Goal: Find specific page/section: Find specific page/section

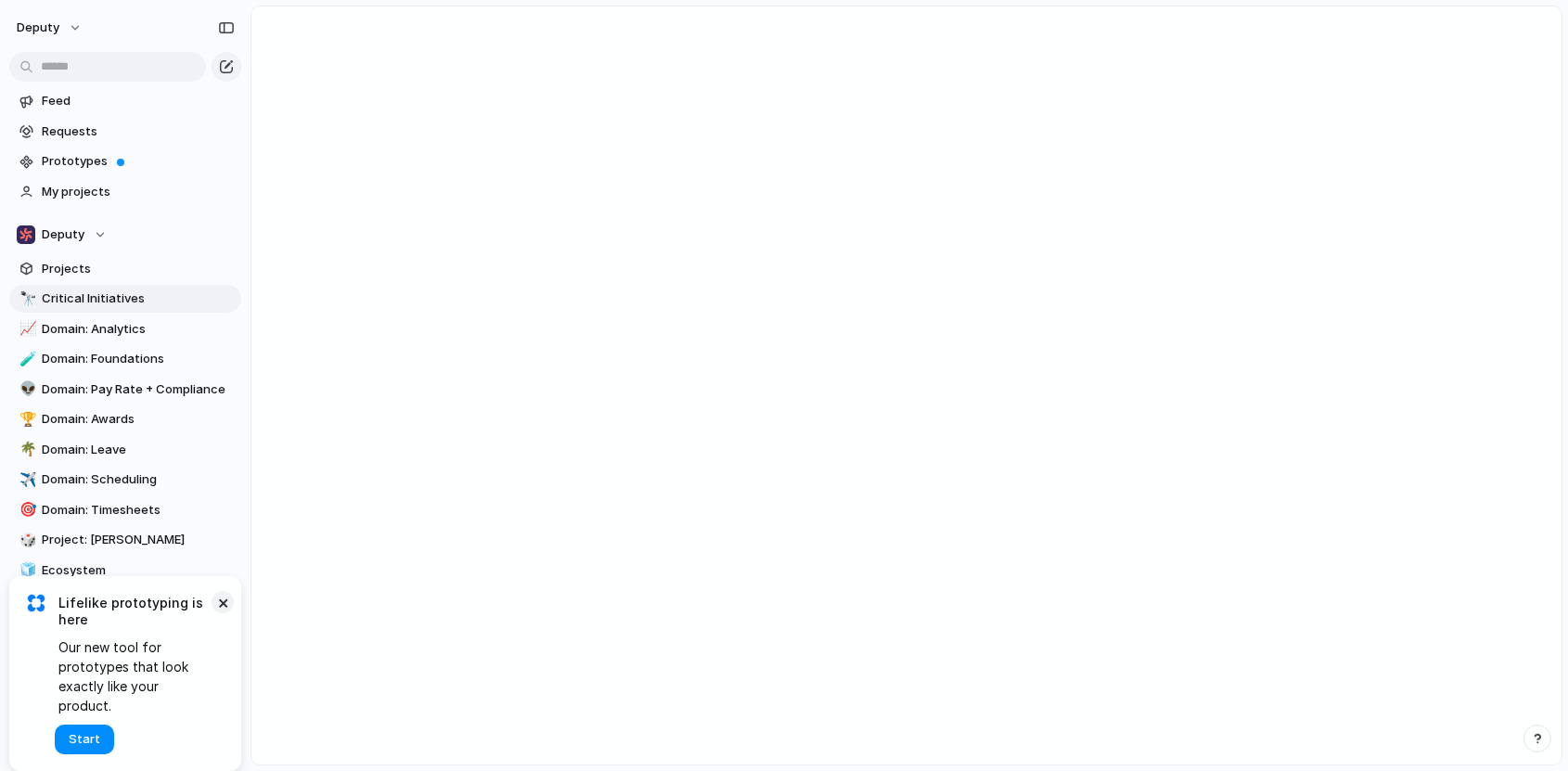
click at [215, 614] on button "×" at bounding box center [223, 602] width 23 height 23
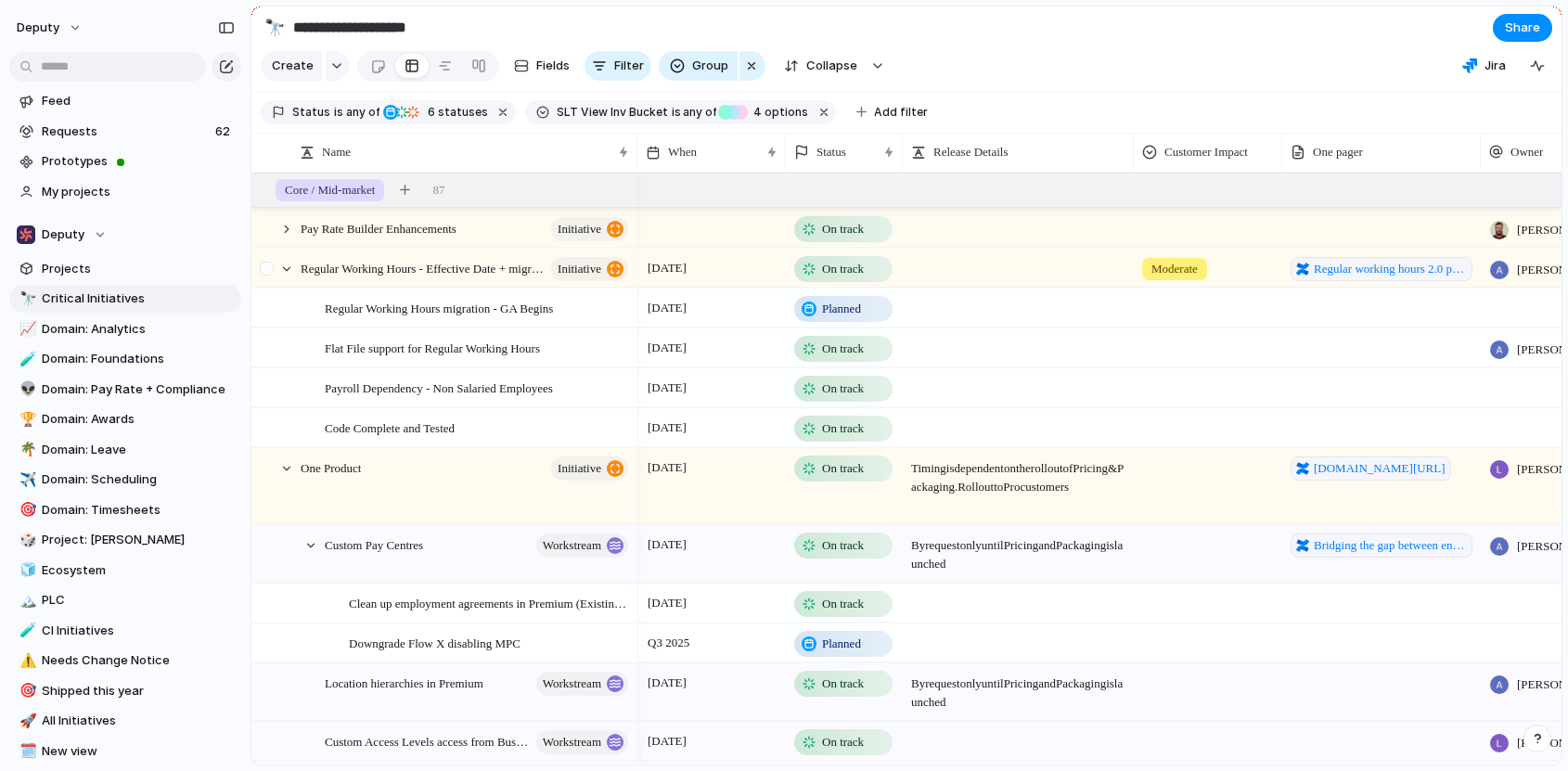
click at [282, 271] on div at bounding box center [269, 275] width 33 height 50
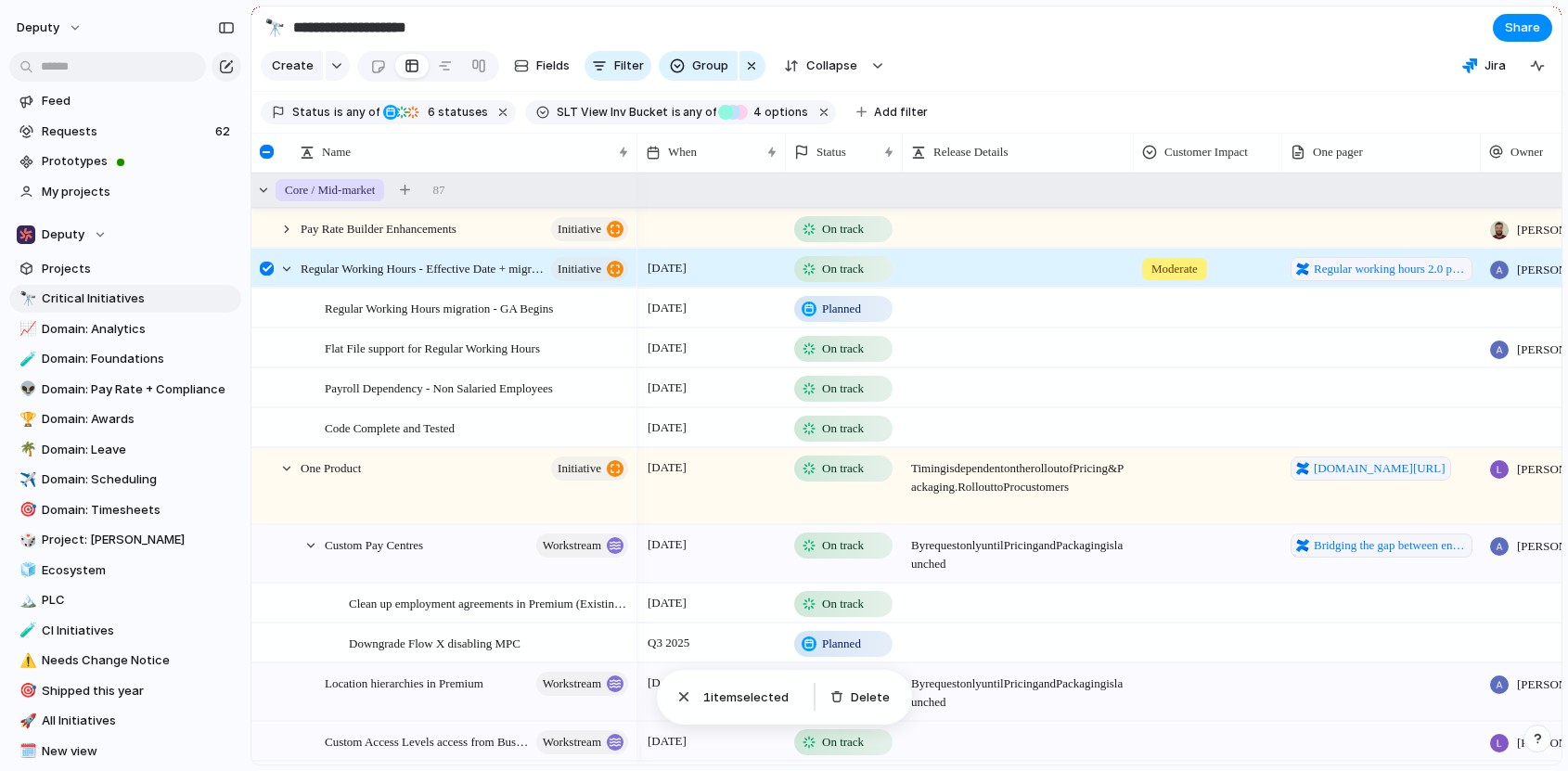
click at [330, 200] on span "Core / Mid-market" at bounding box center [330, 190] width 90 height 19
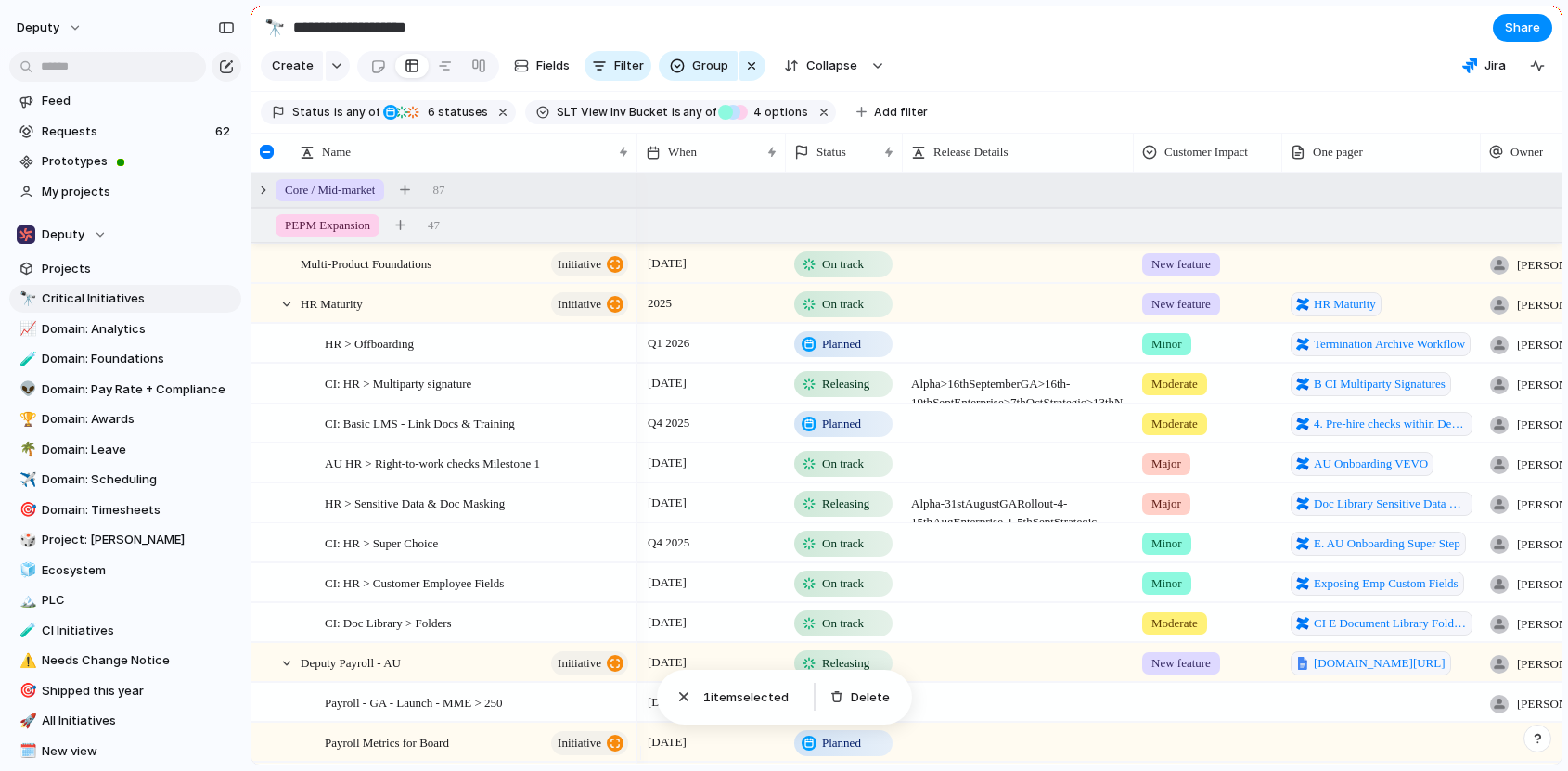
click at [330, 200] on span "Core / Mid-market" at bounding box center [330, 190] width 90 height 19
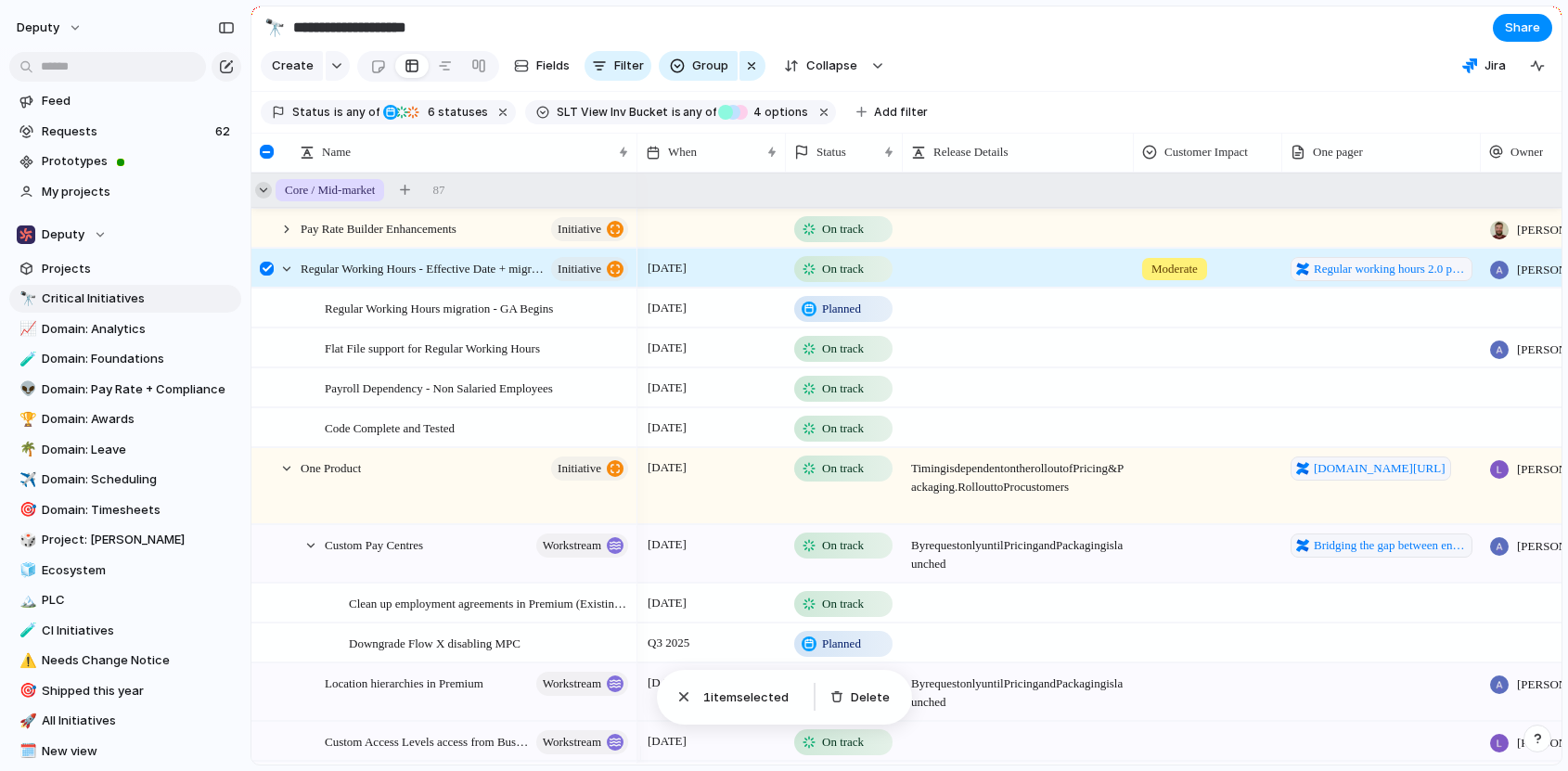
click at [258, 199] on div at bounding box center [263, 190] width 17 height 17
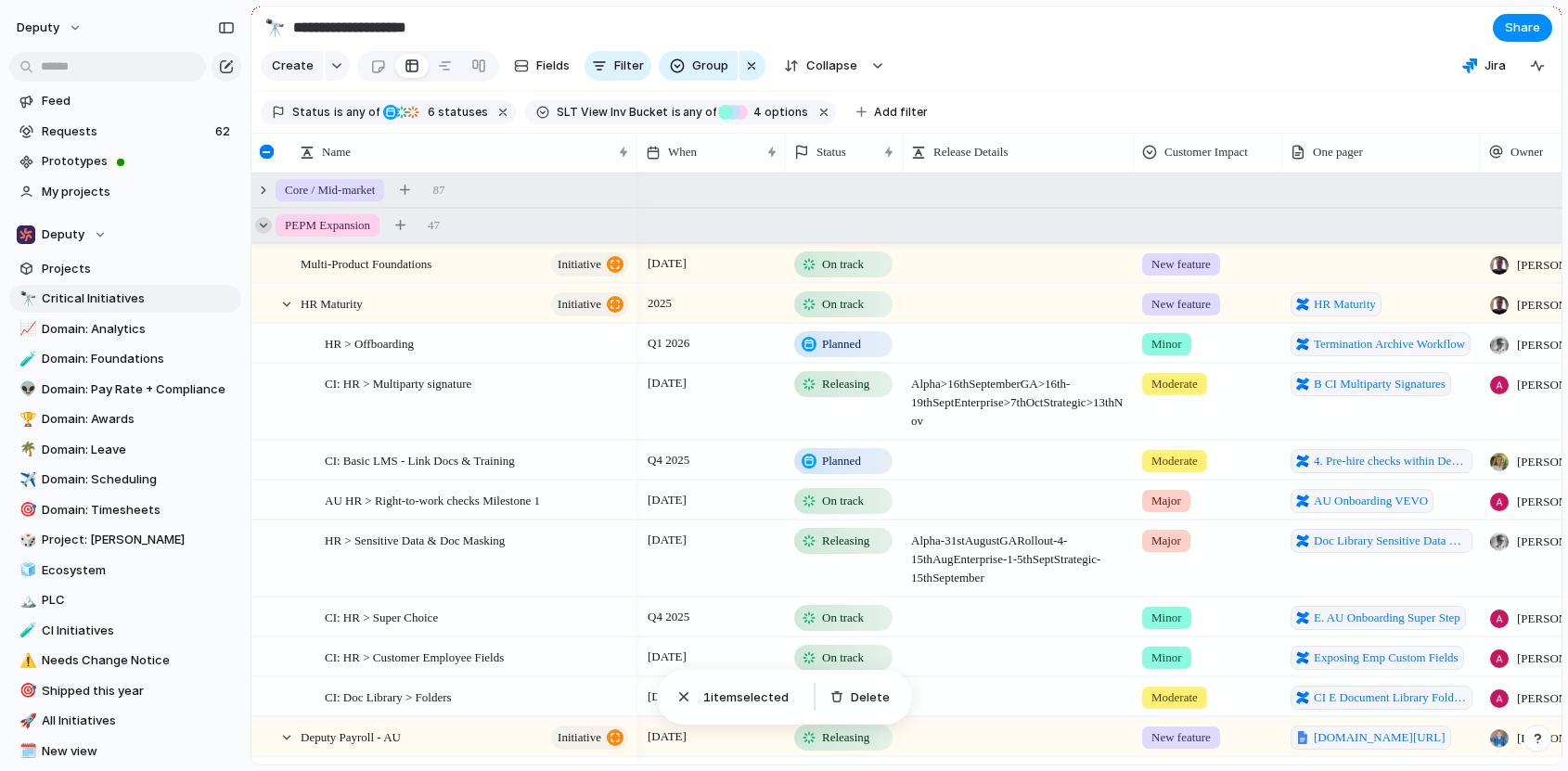
click at [259, 234] on div at bounding box center [263, 225] width 17 height 17
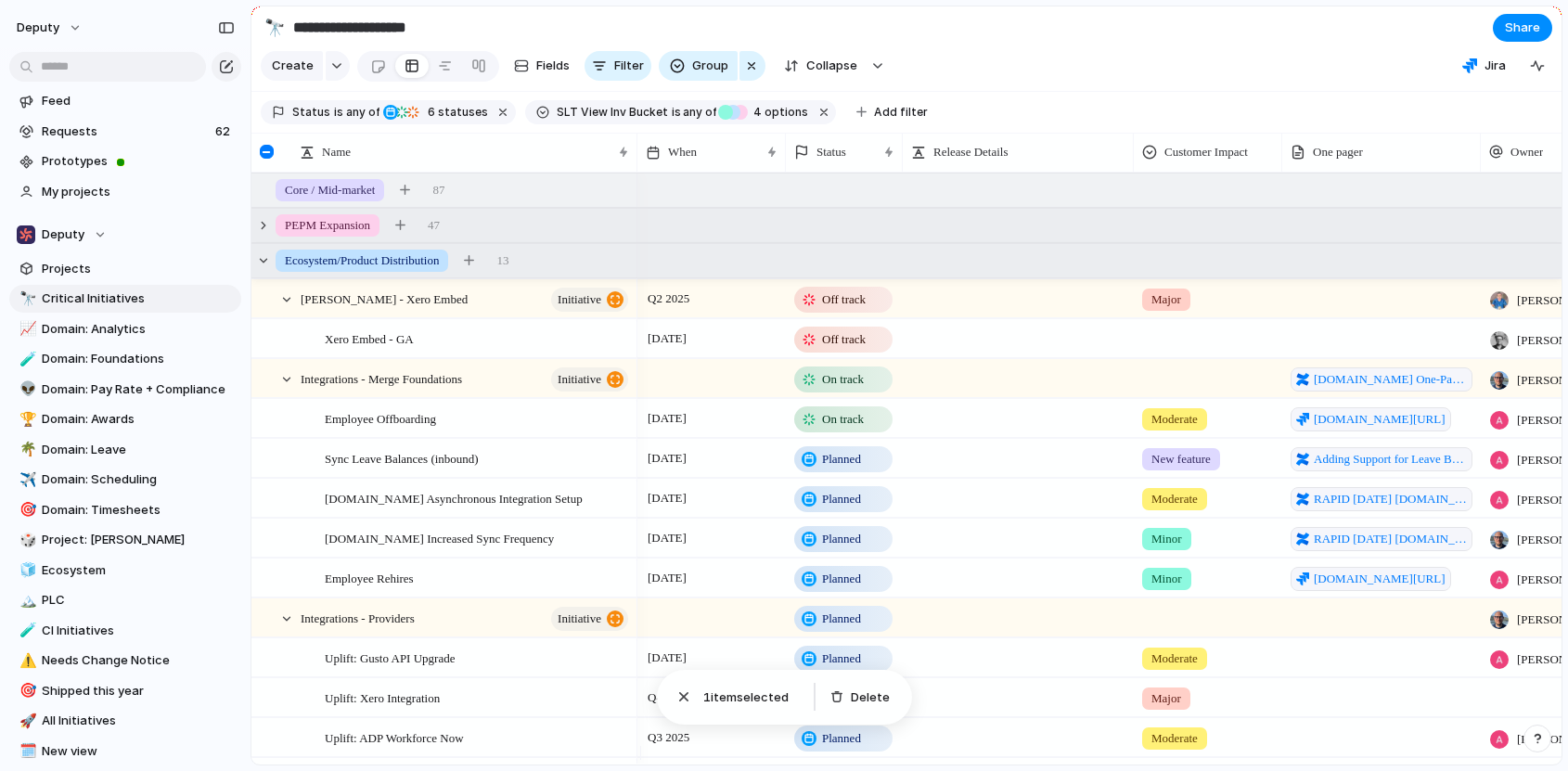
click at [261, 278] on div "Ecosystem/Product Distribution 13" at bounding box center [908, 260] width 1313 height 33
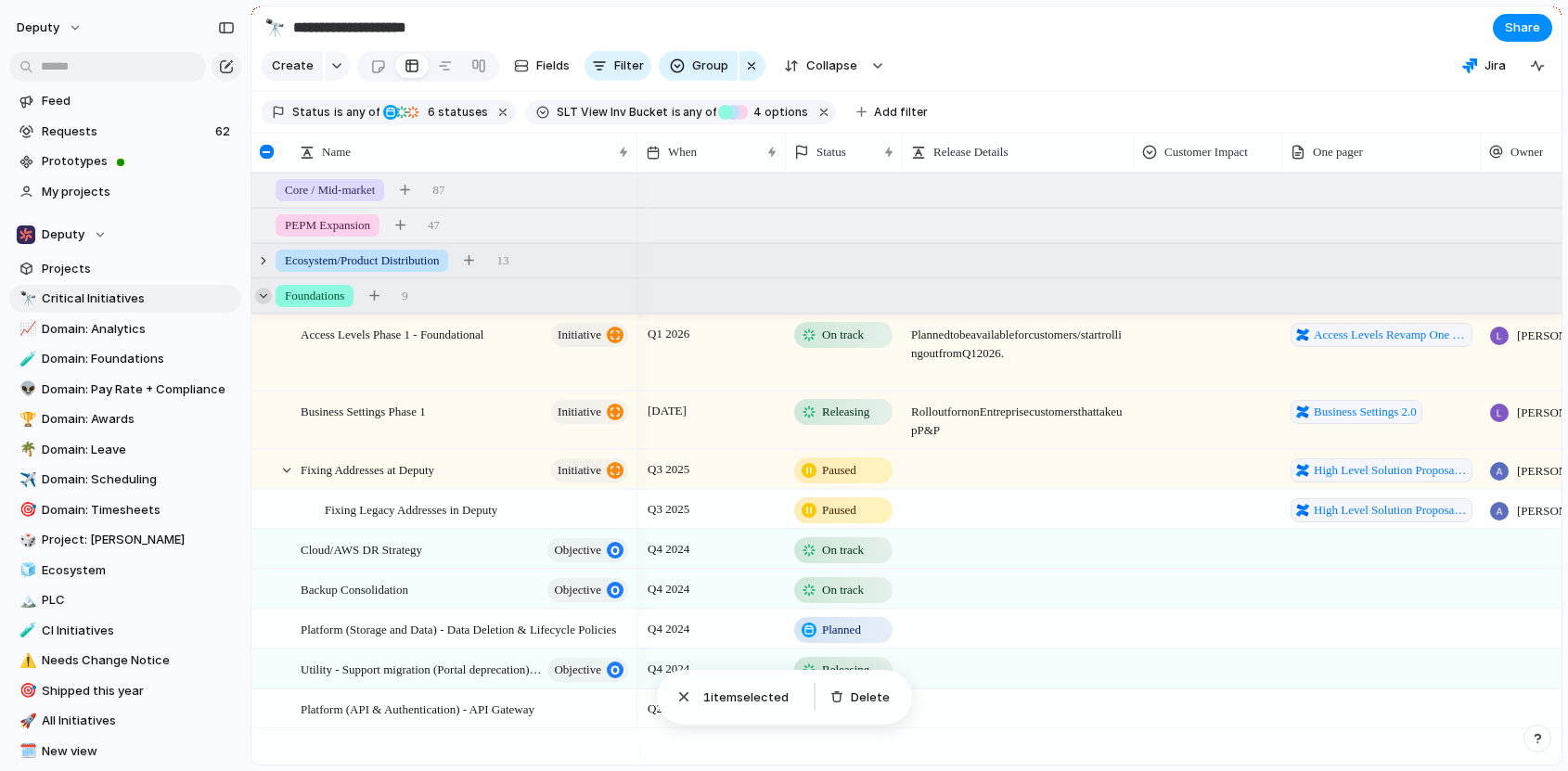
click at [259, 304] on div at bounding box center [263, 296] width 17 height 17
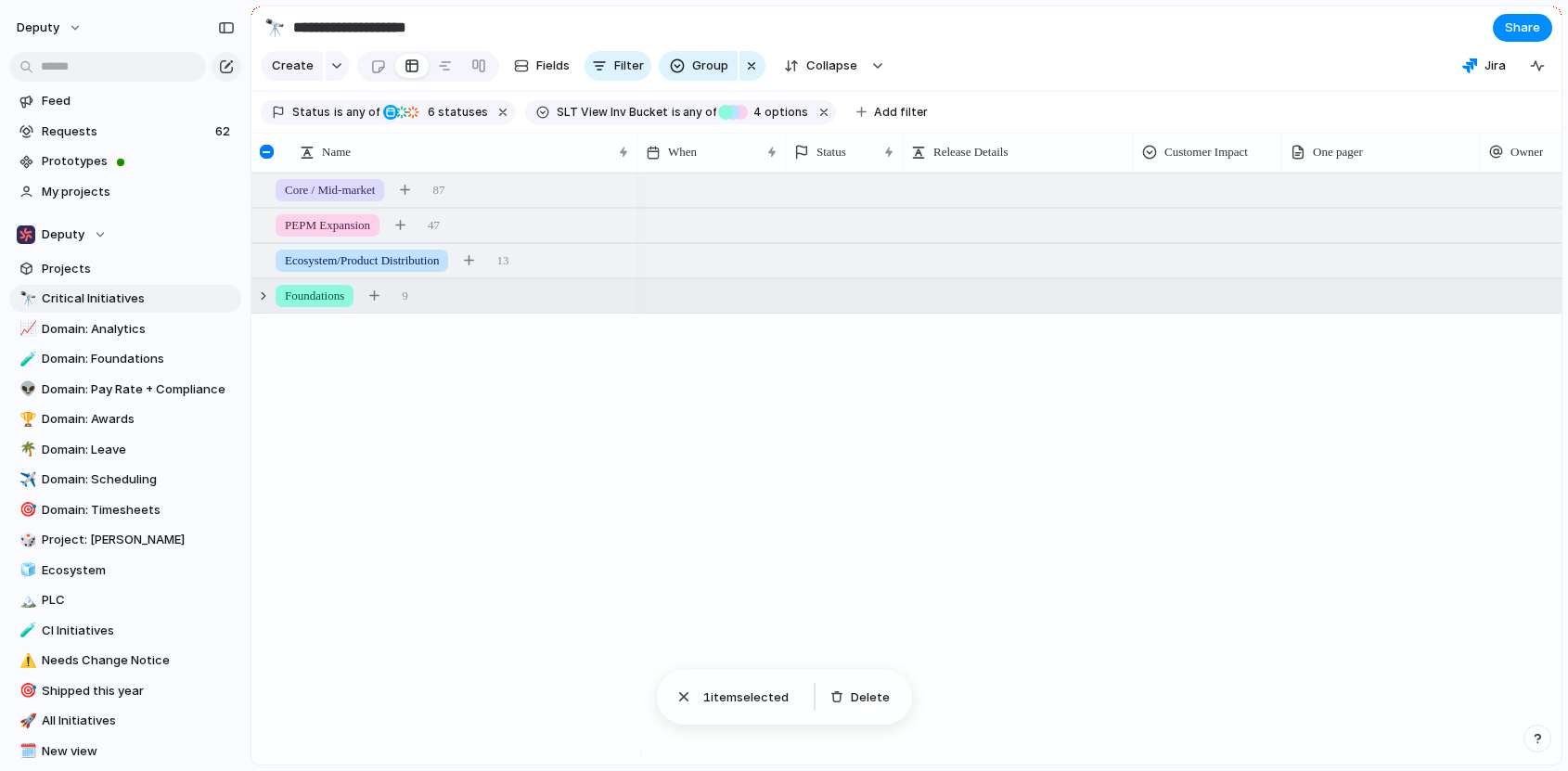
click at [924, 517] on div at bounding box center [1099, 468] width 924 height 592
click at [877, 120] on span "Add filter" at bounding box center [900, 113] width 54 height 17
click at [403, 120] on div "End When Description Priority Cycle Design Roundtable Escalate Target Region Go…" at bounding box center [784, 386] width 1568 height 771
click at [878, 120] on span "Add filter" at bounding box center [900, 113] width 54 height 17
type input "**"
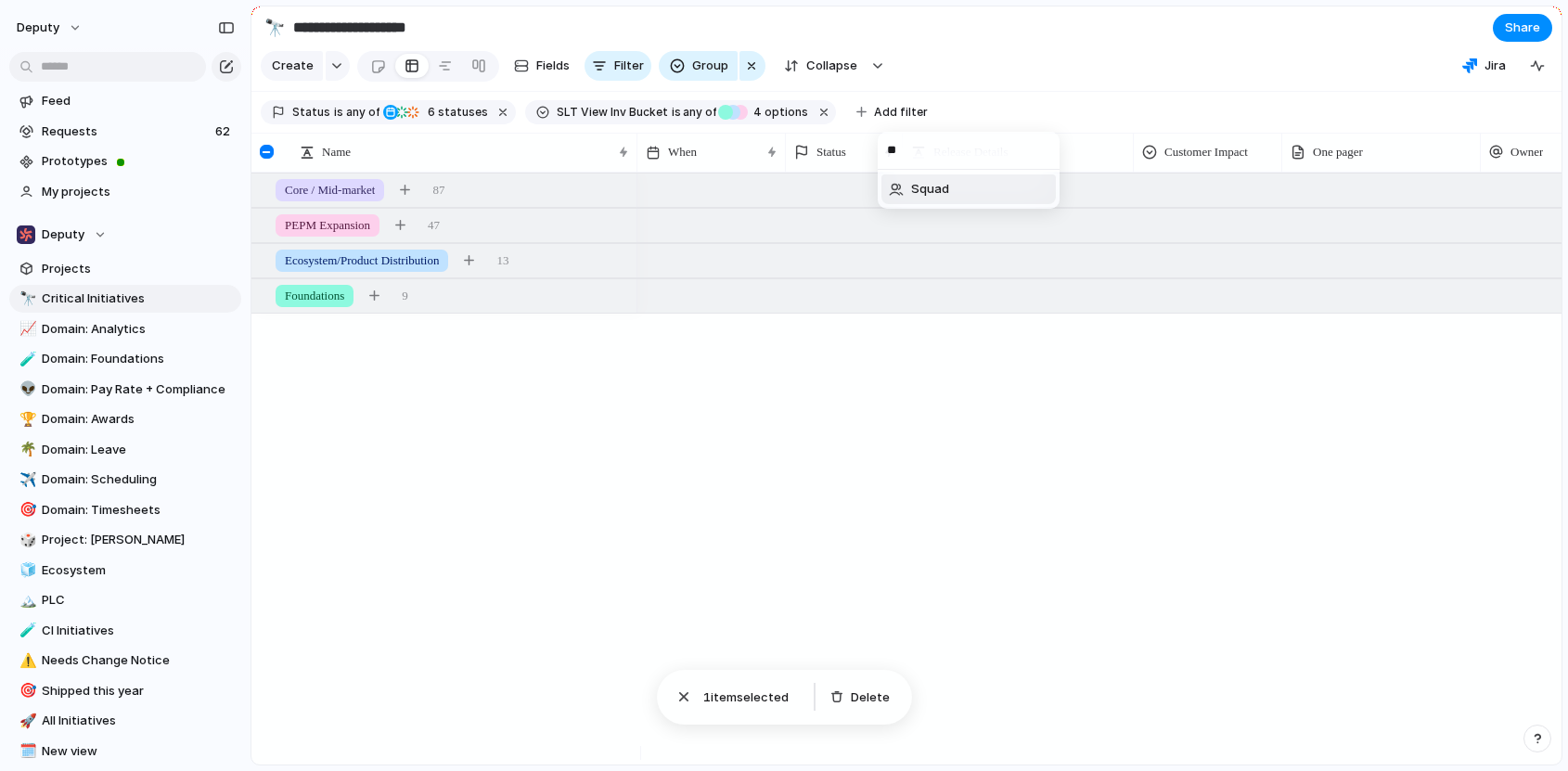
click at [940, 206] on ul "Squad" at bounding box center [969, 188] width 182 height 39
click at [943, 193] on span "Squad" at bounding box center [930, 189] width 38 height 19
type input "**"
click at [981, 209] on span "Growth" at bounding box center [963, 219] width 45 height 19
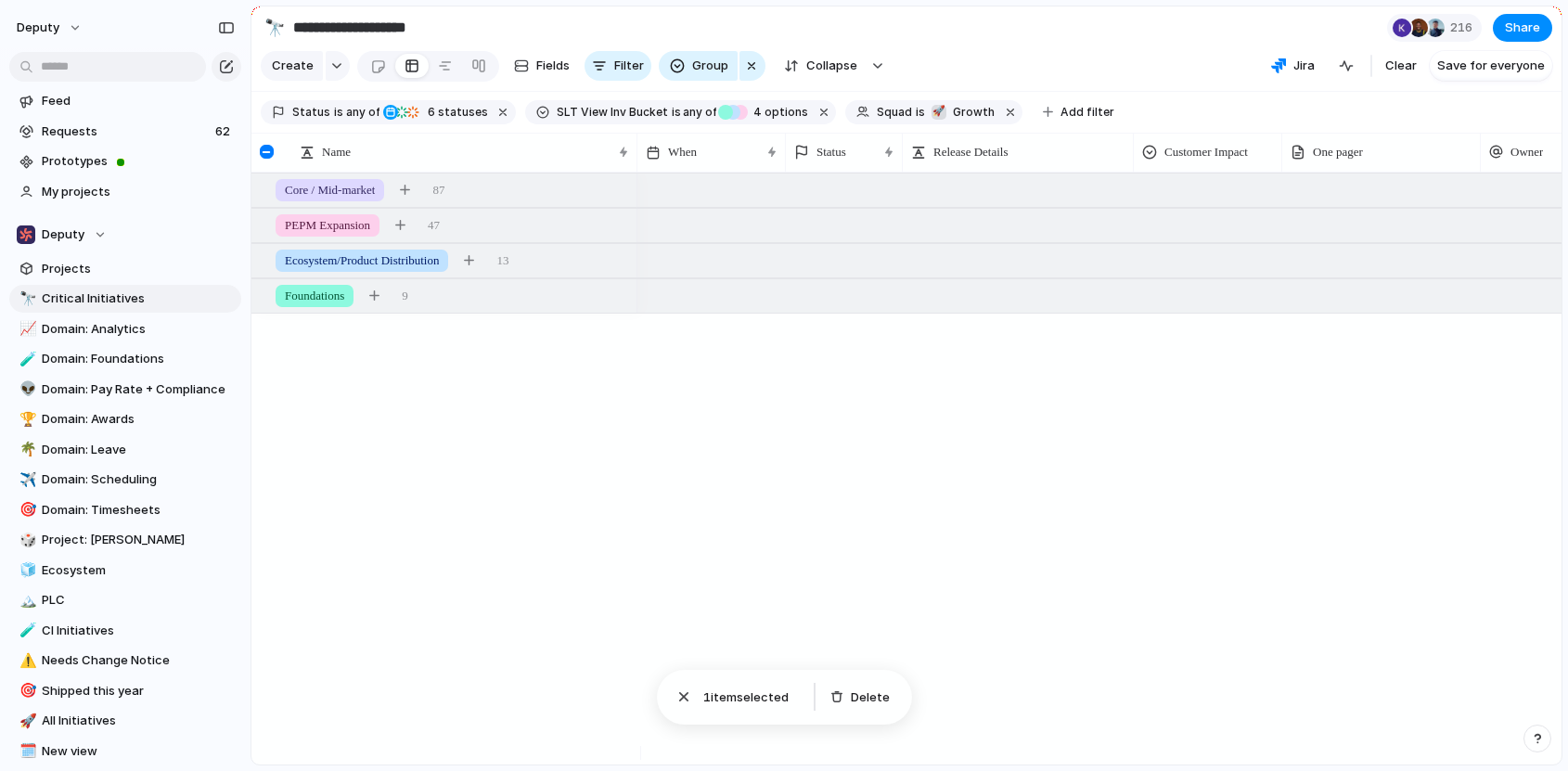
click at [615, 120] on span "SLT View Inv Bucket" at bounding box center [613, 113] width 112 height 17
click at [267, 169] on div "Core / Mid-market PEPM Expansion Ecosystem/Product Distribution Foundations AI …" at bounding box center [784, 386] width 1568 height 771
click at [267, 159] on div at bounding box center [266, 152] width 14 height 14
click at [263, 159] on div at bounding box center [266, 152] width 14 height 14
click at [277, 160] on div at bounding box center [269, 152] width 34 height 39
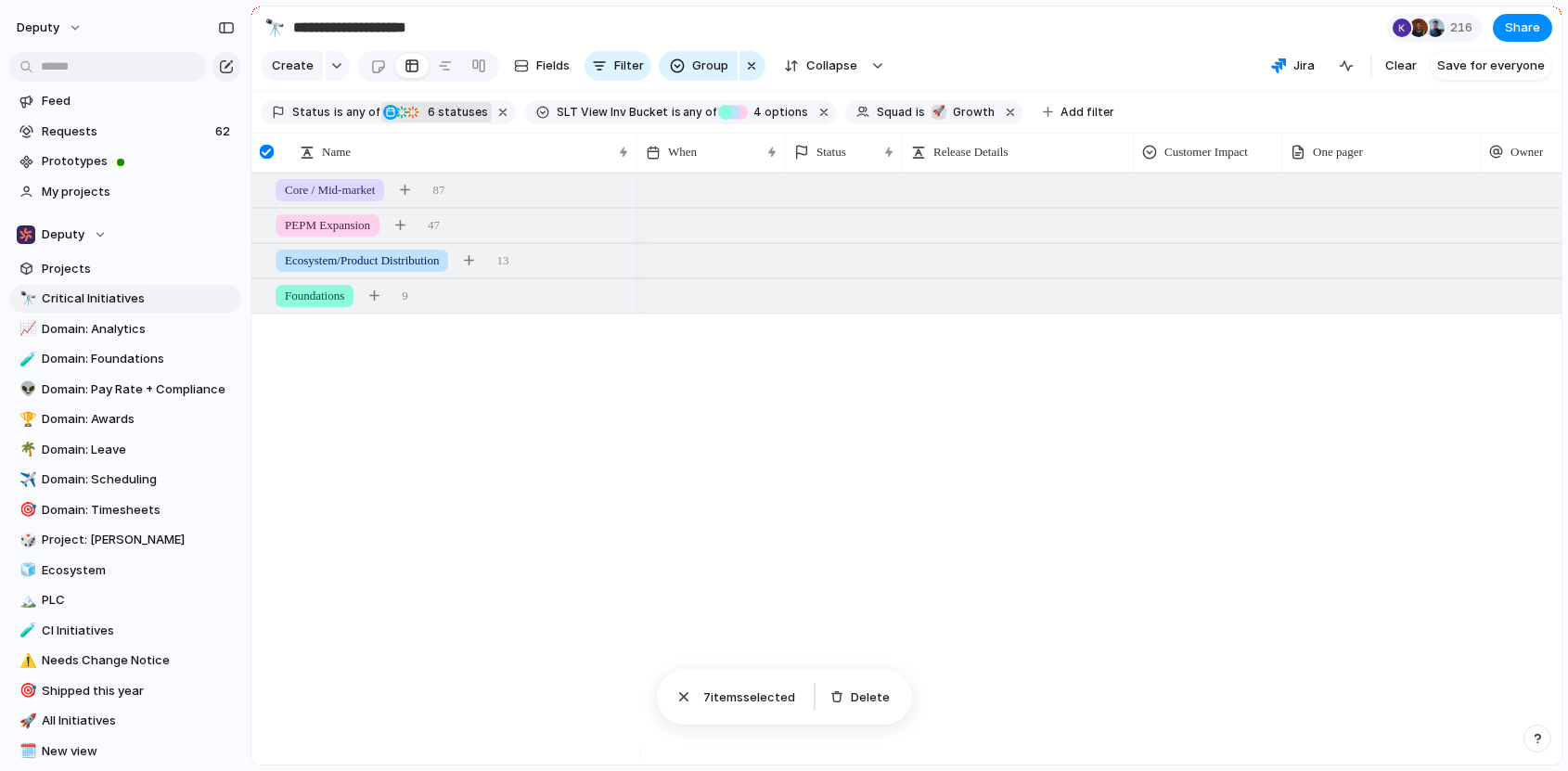
click at [439, 120] on span "6 statuses" at bounding box center [455, 113] width 66 height 17
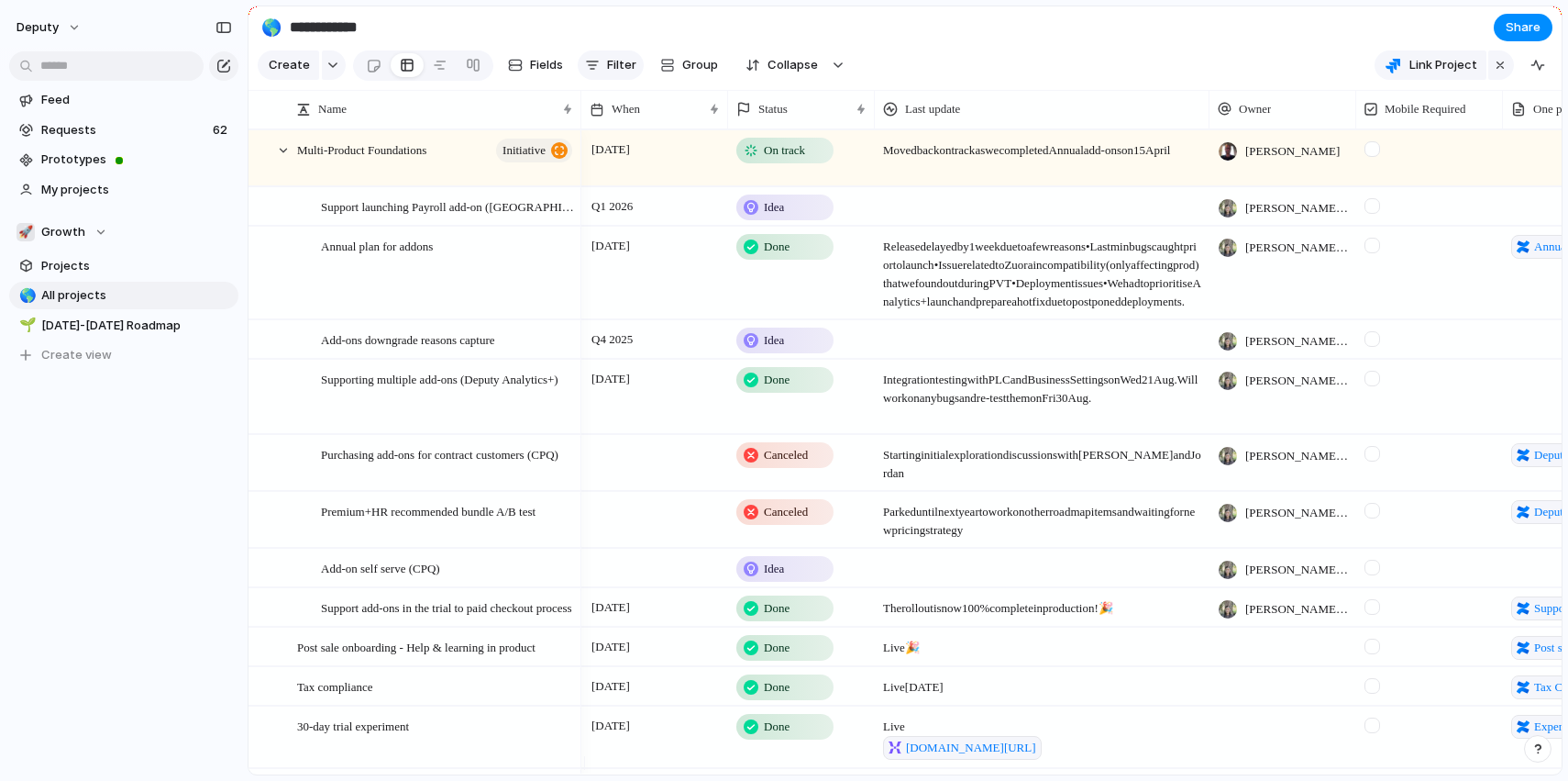
click at [632, 66] on span "Filter" at bounding box center [622, 66] width 29 height 19
type input "****"
click at [546, 68] on span "Fields" at bounding box center [546, 66] width 33 height 19
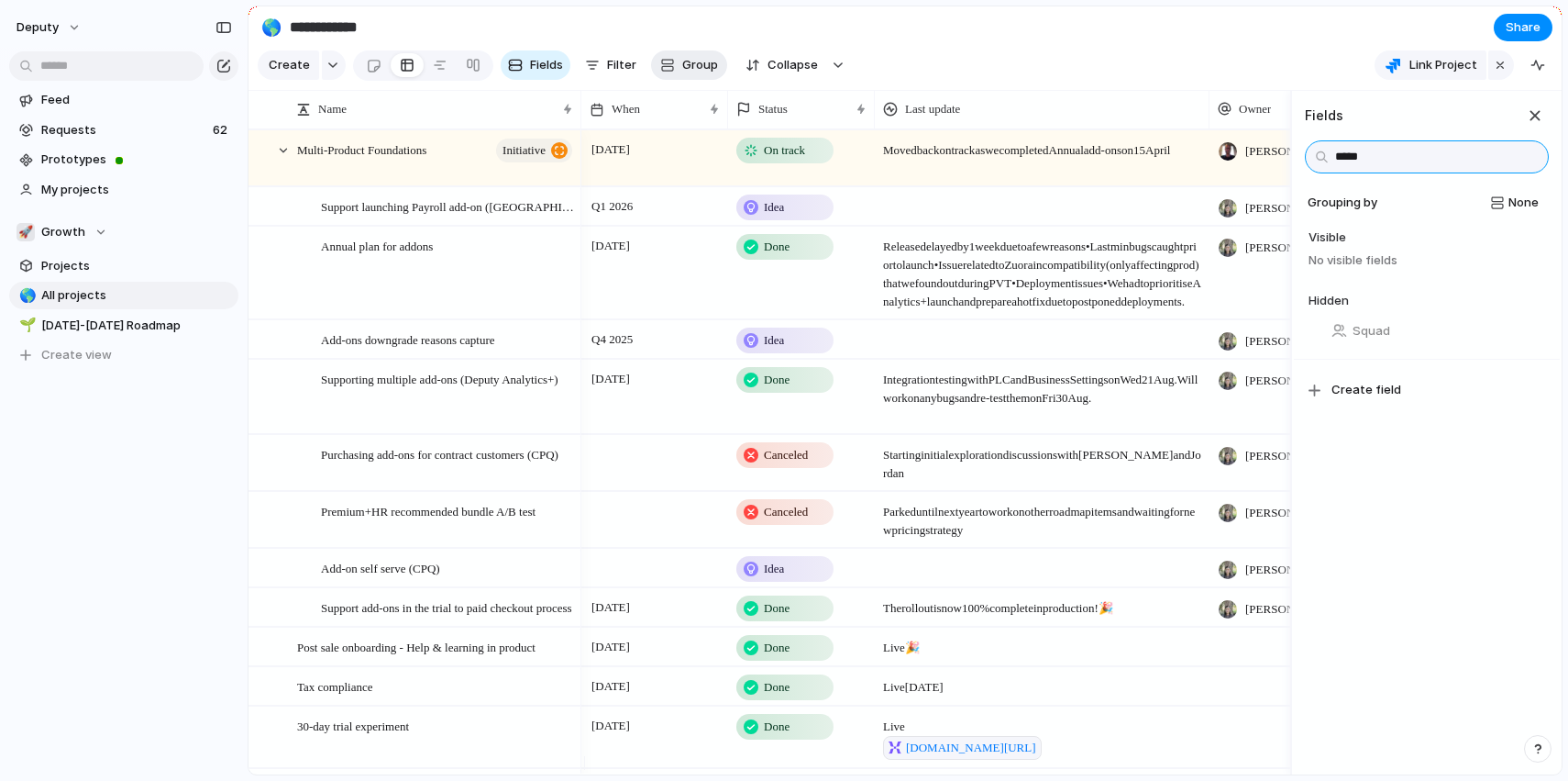
type input "*****"
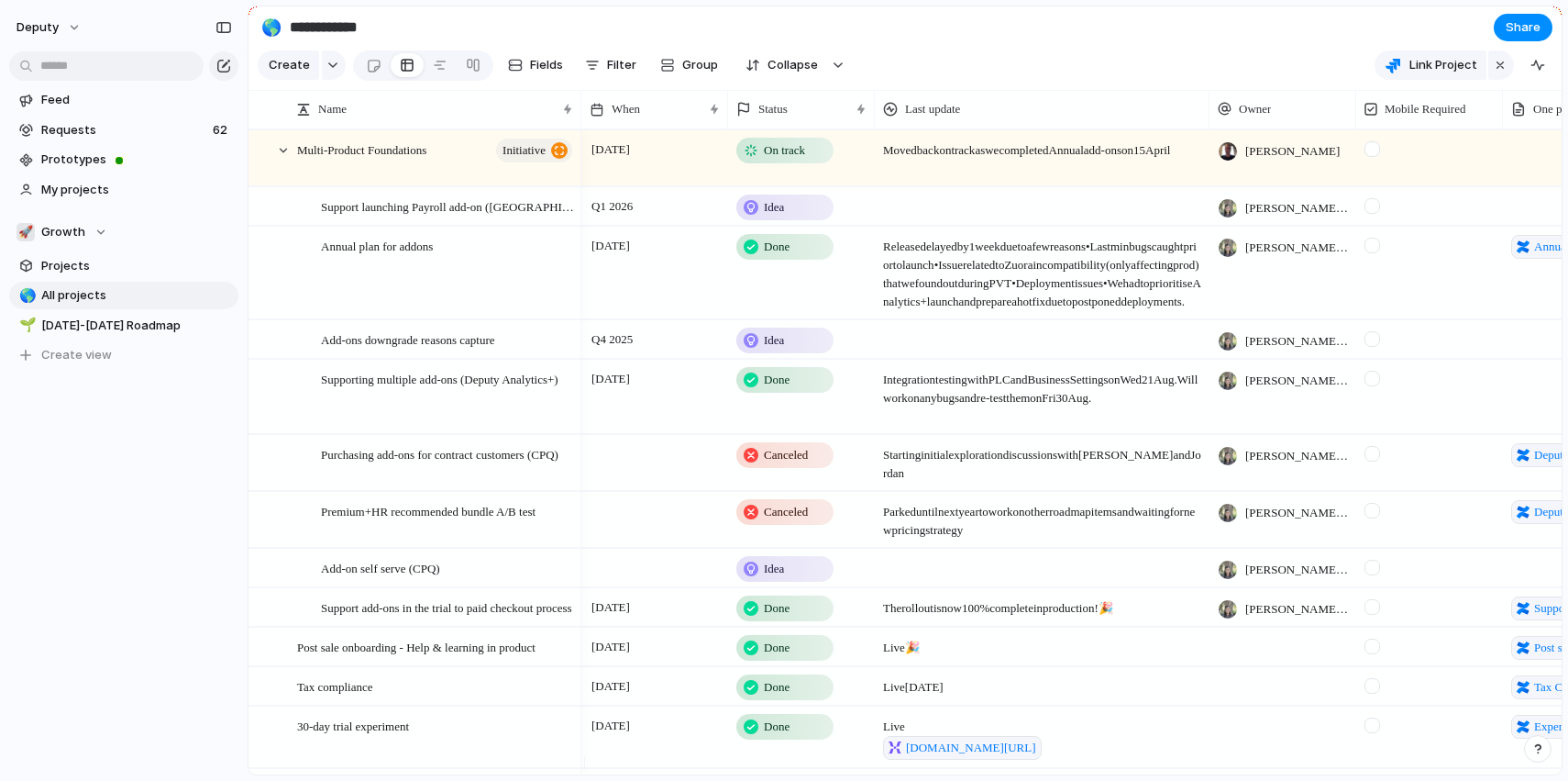
drag, startPoint x: 695, startPoint y: 72, endPoint x: 874, endPoint y: 46, distance: 180.9
click at [826, 48] on header "**********" at bounding box center [905, 49] width 1313 height 84
click at [226, 19] on button "button" at bounding box center [223, 27] width 29 height 29
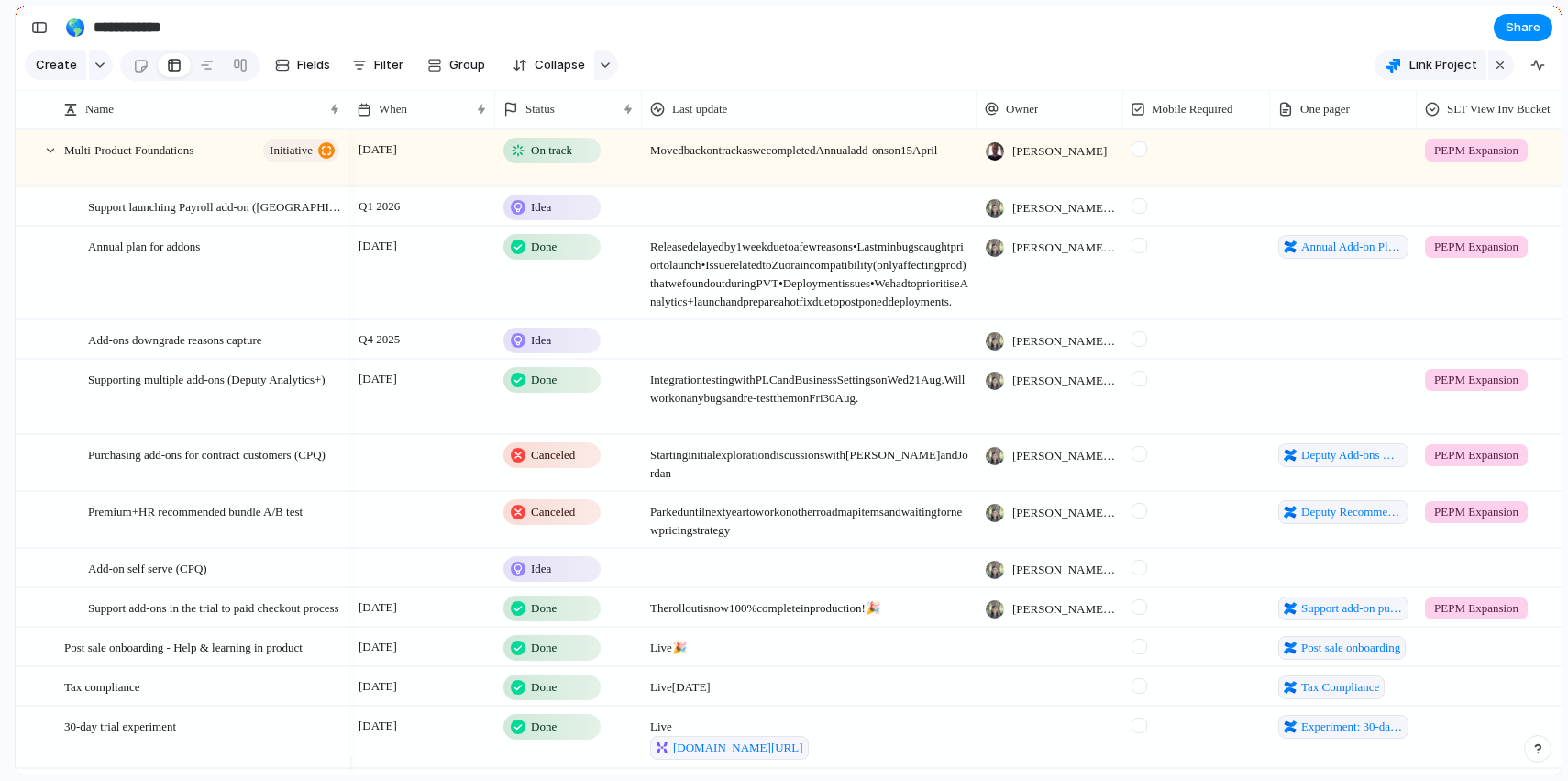
click at [599, 68] on div "button" at bounding box center [606, 66] width 13 height 7
click at [374, 70] on div "Expand hierarchy" at bounding box center [784, 390] width 1568 height 781
click at [371, 70] on button "Filter" at bounding box center [377, 65] width 66 height 29
type input "*"
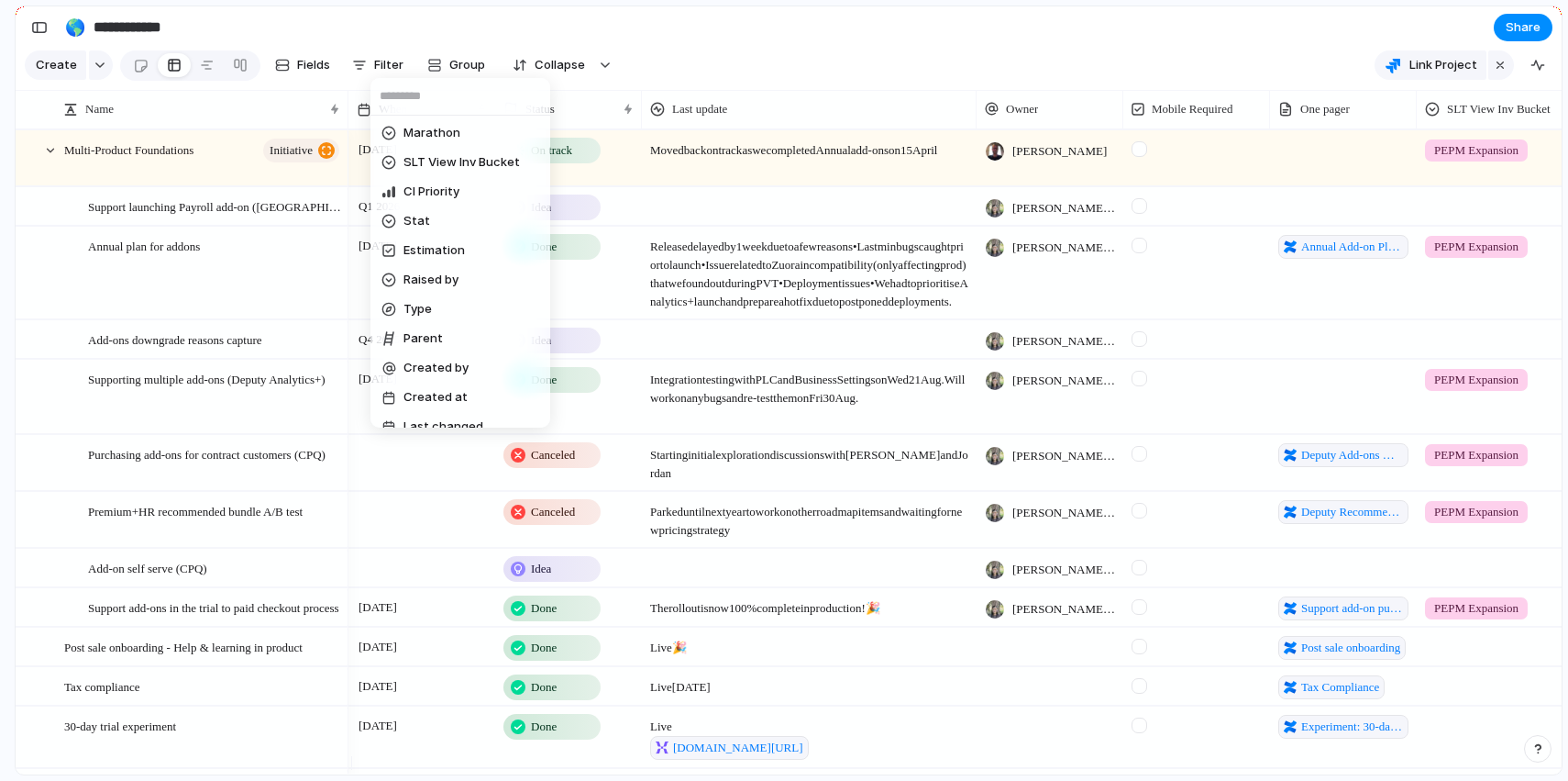
scroll to position [1164, 0]
